Goal: Find specific page/section: Find specific page/section

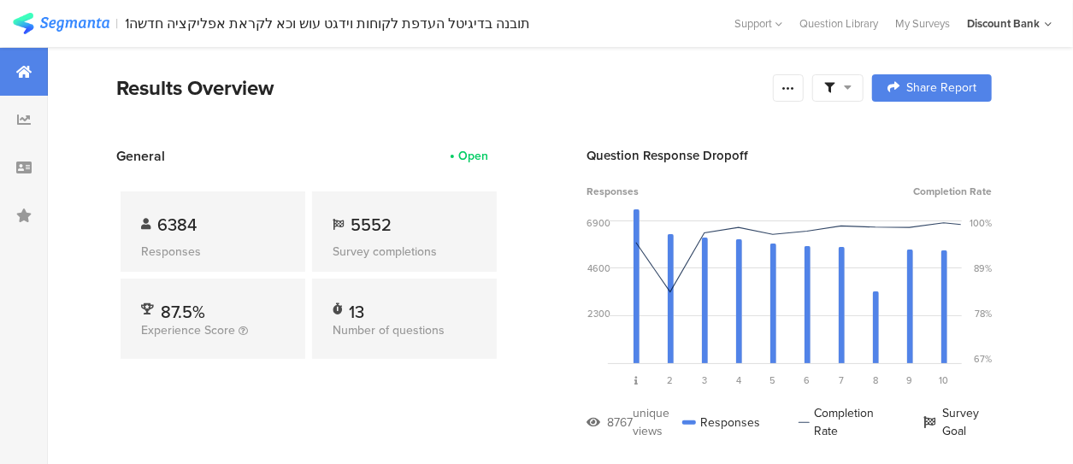
click at [934, 33] on section "| תובנה בדיגיטל העדפת לקוחות וידגט עוש וכא לקראת אפליקציה חדשה1 Help Center Liv…" at bounding box center [536, 23] width 1073 height 47
click at [935, 27] on div "My Surveys" at bounding box center [923, 23] width 72 height 16
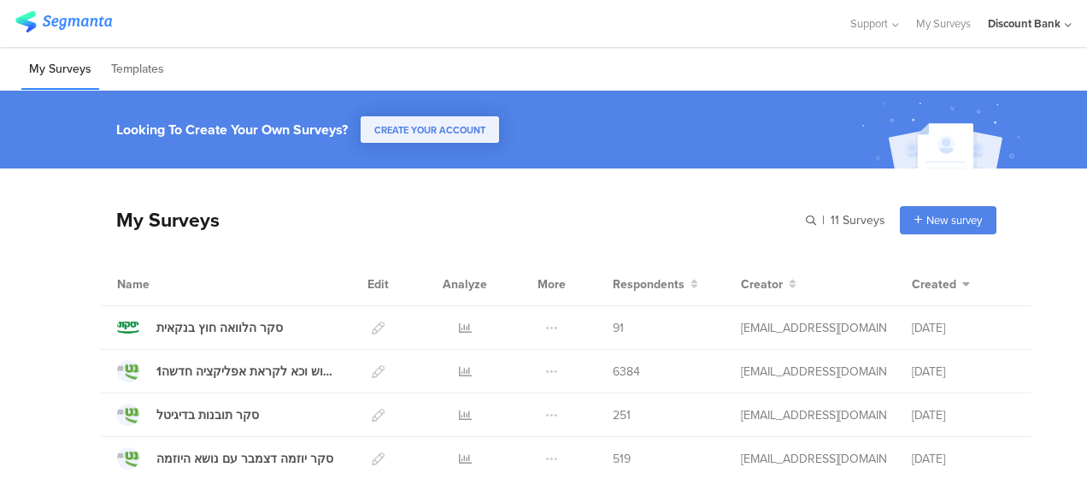
click at [459, 327] on icon at bounding box center [465, 327] width 13 height 13
